Goal: Navigation & Orientation: Understand site structure

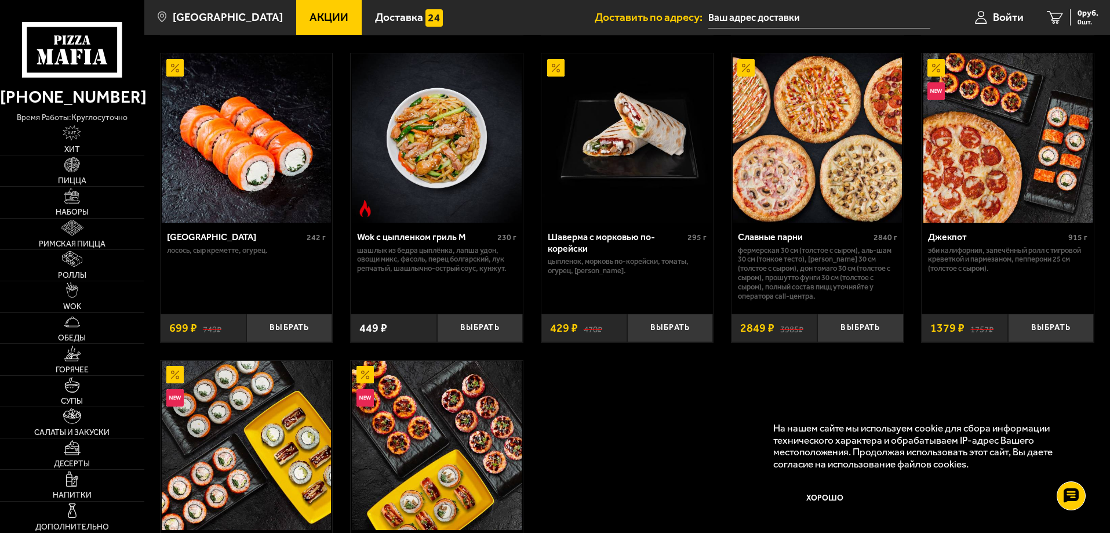
scroll to position [638, 0]
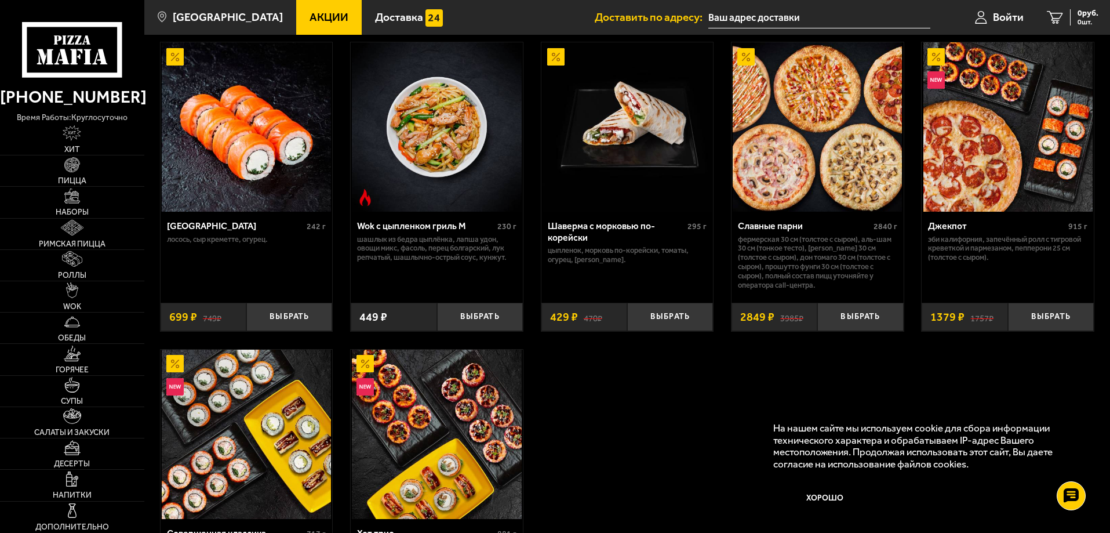
click at [989, 170] on img at bounding box center [1007, 126] width 169 height 169
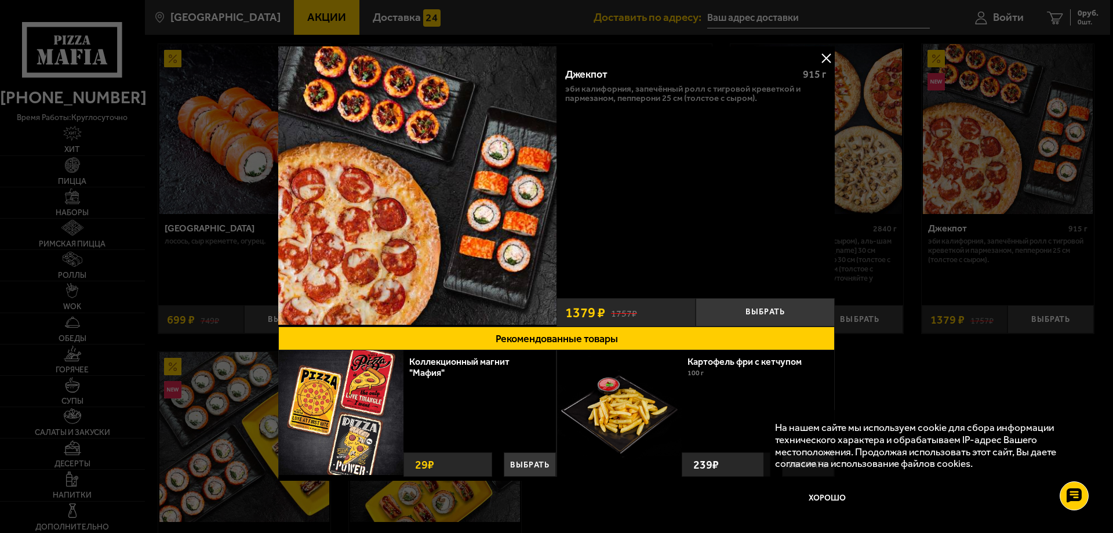
click at [824, 57] on button at bounding box center [825, 57] width 17 height 17
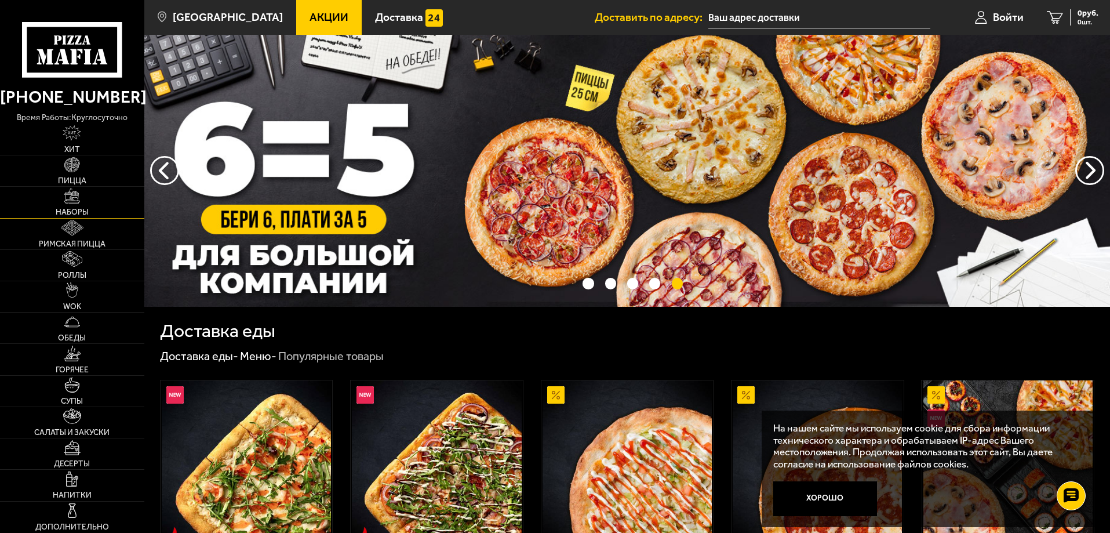
click at [86, 210] on span "Наборы" at bounding box center [72, 212] width 33 height 8
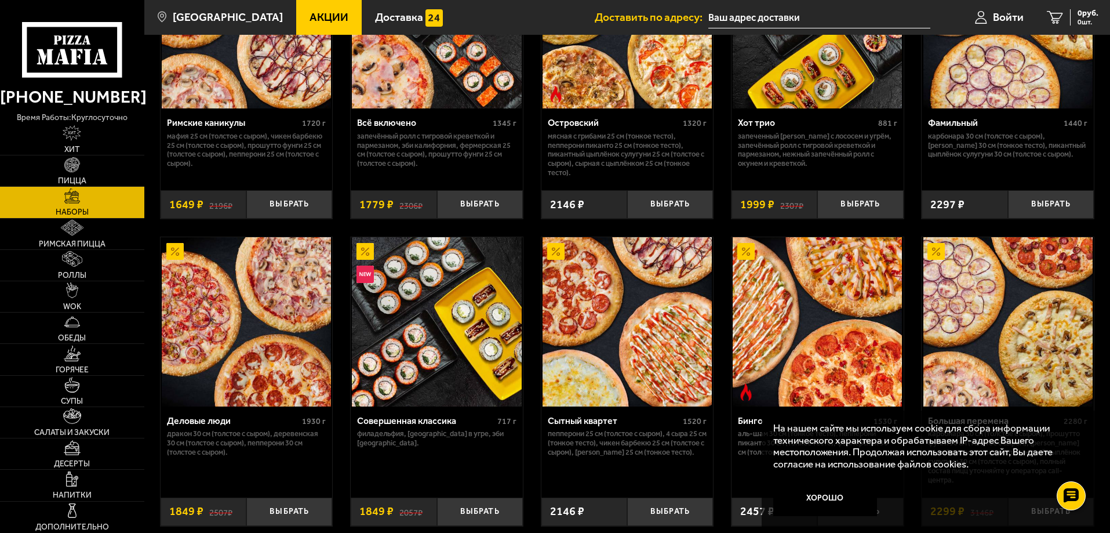
scroll to position [927, 0]
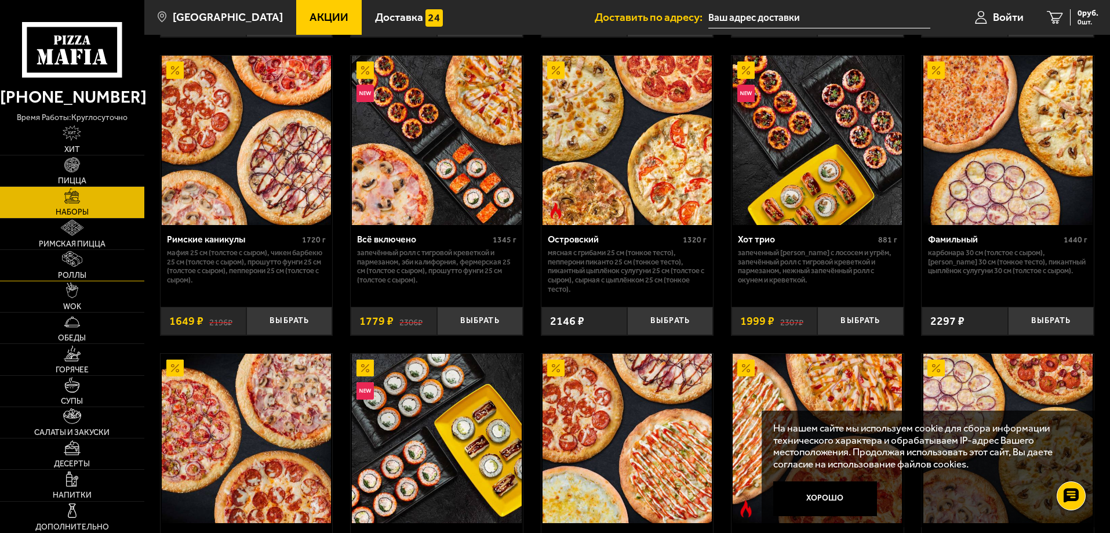
click at [86, 266] on link "Роллы" at bounding box center [72, 265] width 144 height 31
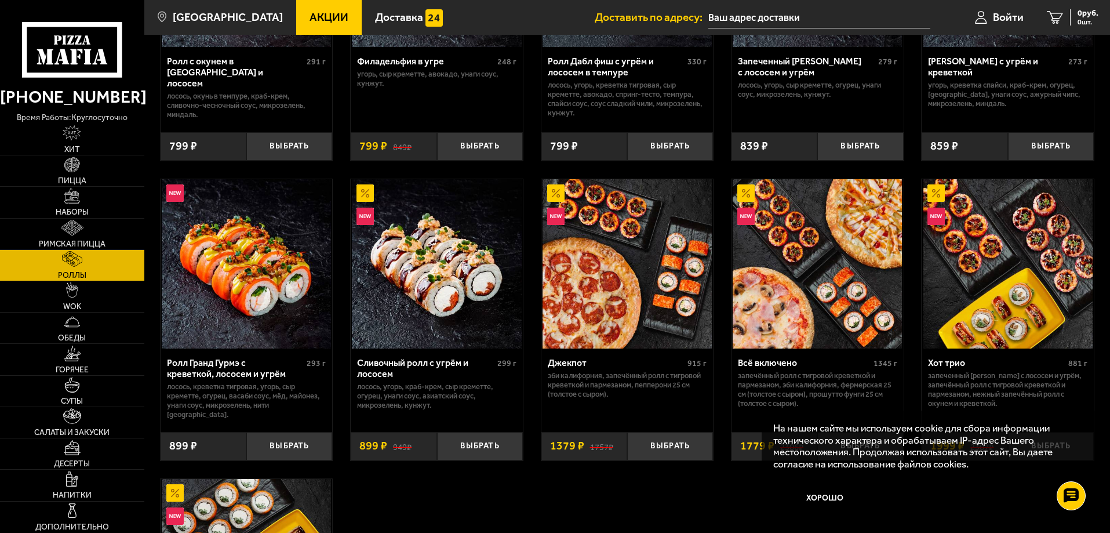
scroll to position [522, 0]
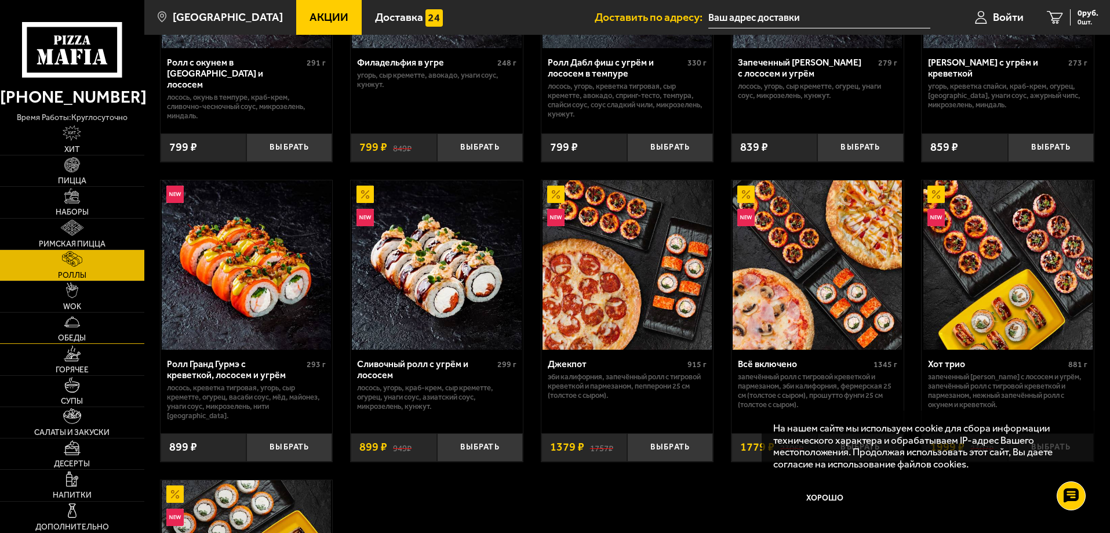
click at [95, 332] on link "Обеды" at bounding box center [72, 327] width 144 height 31
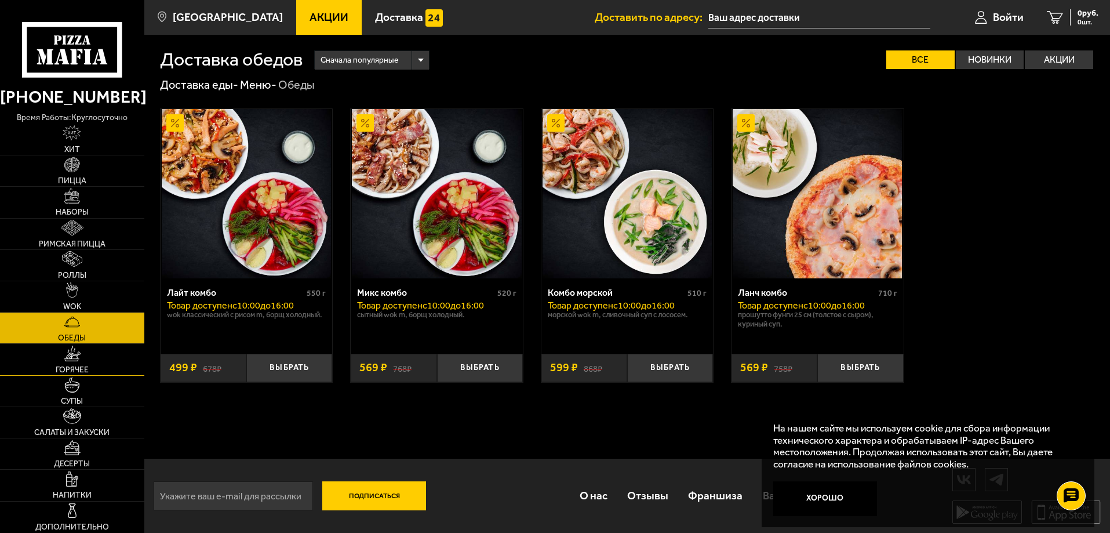
click at [78, 366] on span "Горячее" at bounding box center [72, 370] width 33 height 8
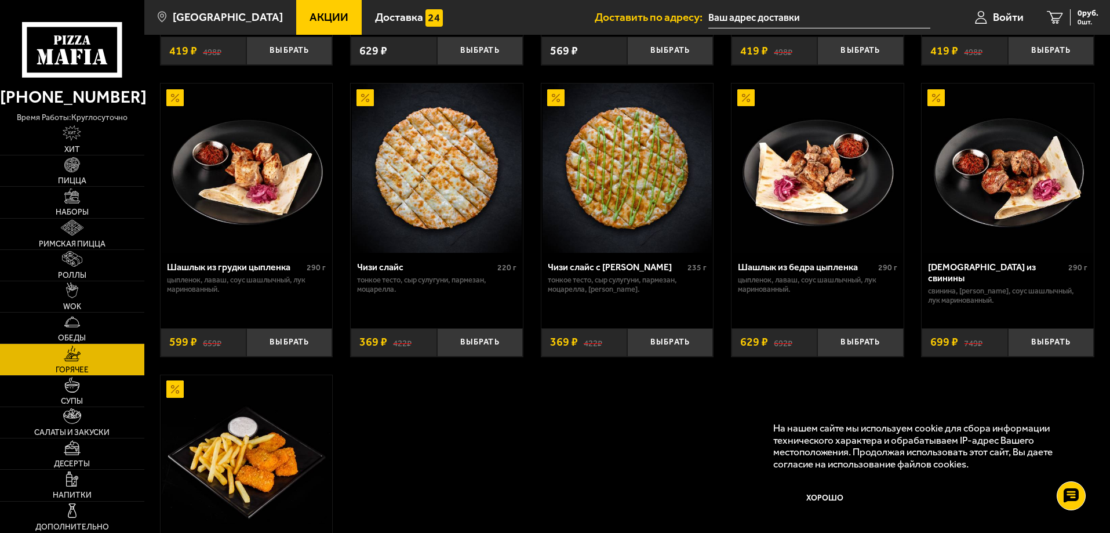
scroll to position [628, 0]
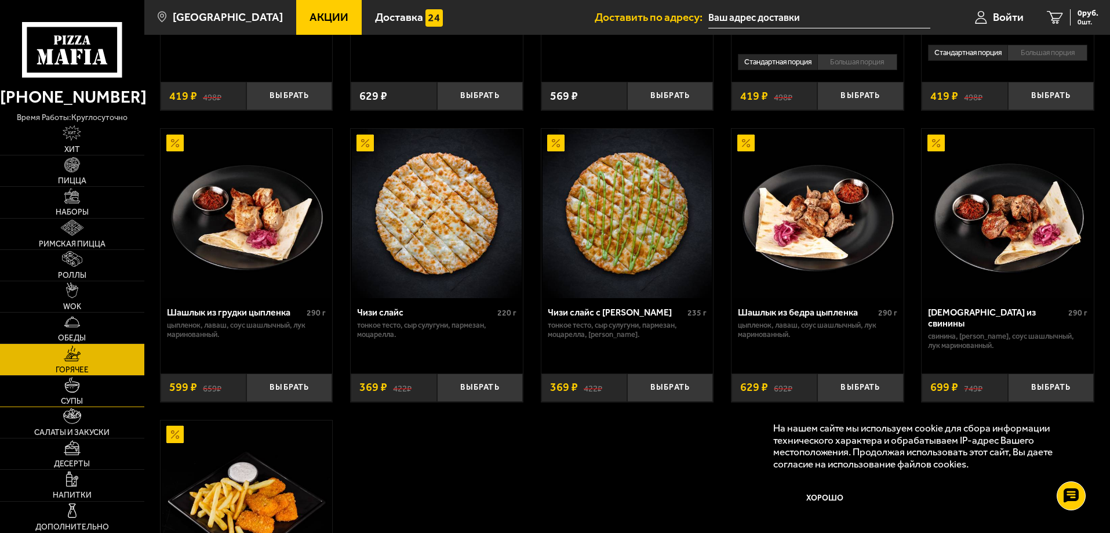
click at [89, 386] on link "Супы" at bounding box center [72, 391] width 144 height 31
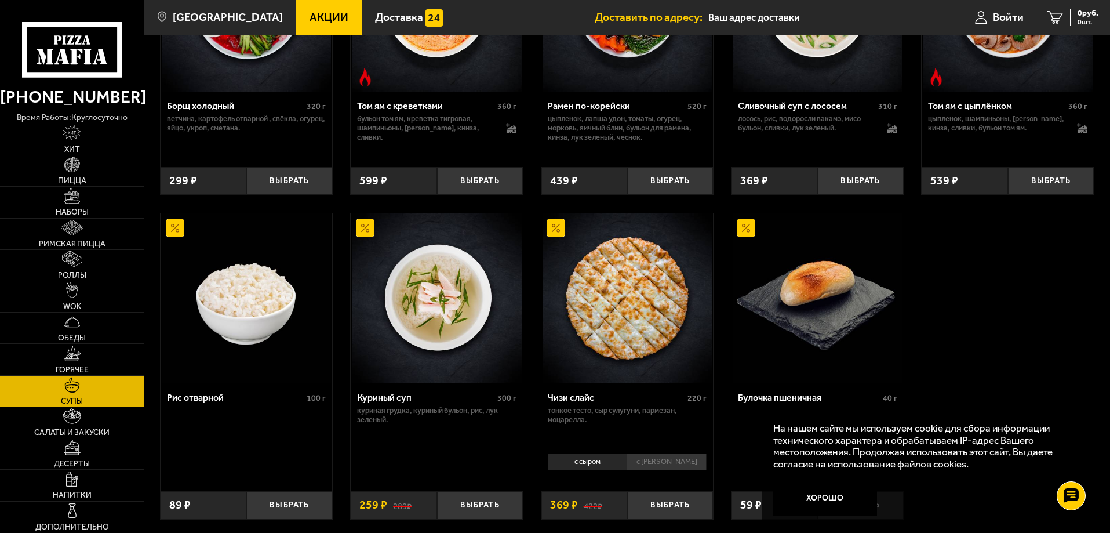
scroll to position [348, 0]
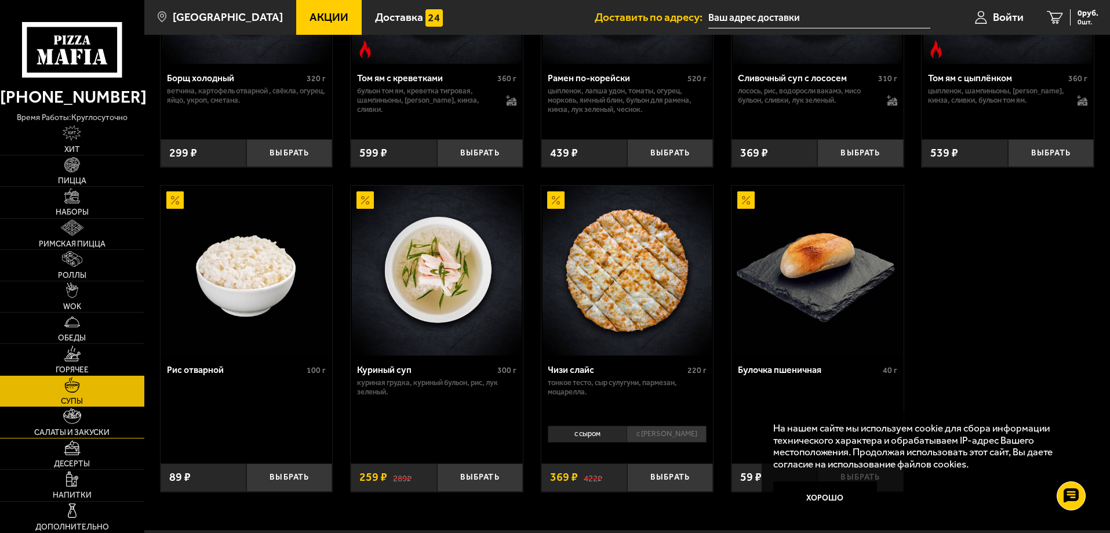
click at [82, 415] on link "Салаты и закуски" at bounding box center [72, 422] width 144 height 31
